Goal: Find specific page/section: Find specific page/section

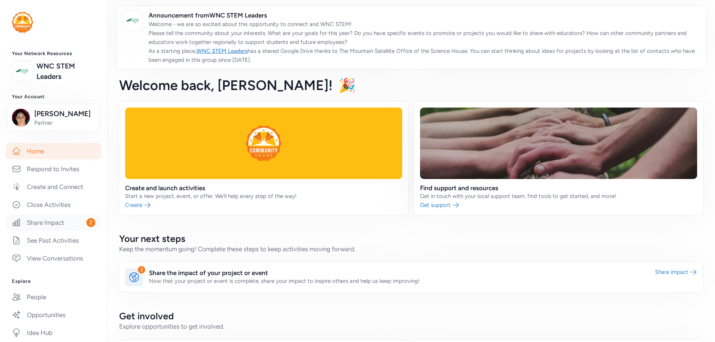
click at [54, 224] on link "Share Impact 2" at bounding box center [53, 222] width 95 height 16
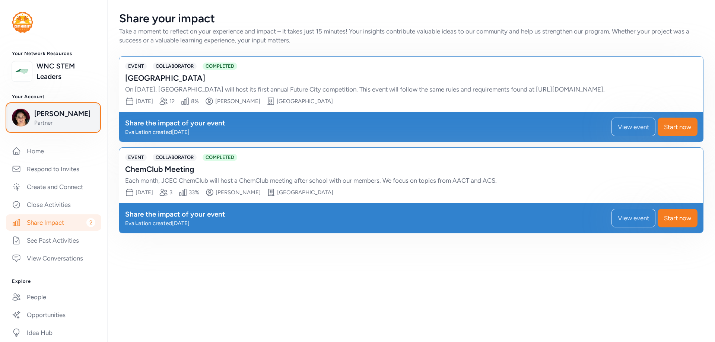
click at [52, 116] on span "Randi Neff" at bounding box center [64, 114] width 60 height 10
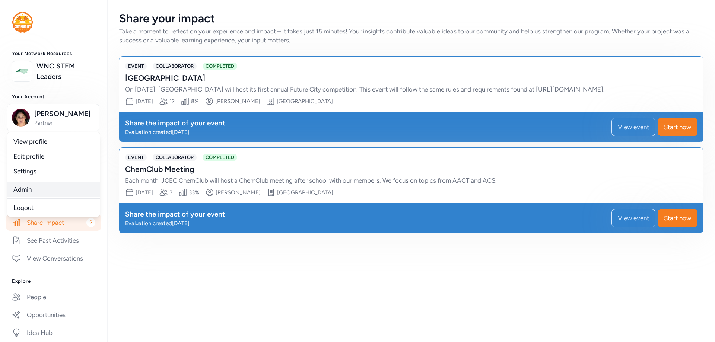
click at [46, 191] on link "Admin" at bounding box center [53, 189] width 92 height 15
